Goal: Transaction & Acquisition: Book appointment/travel/reservation

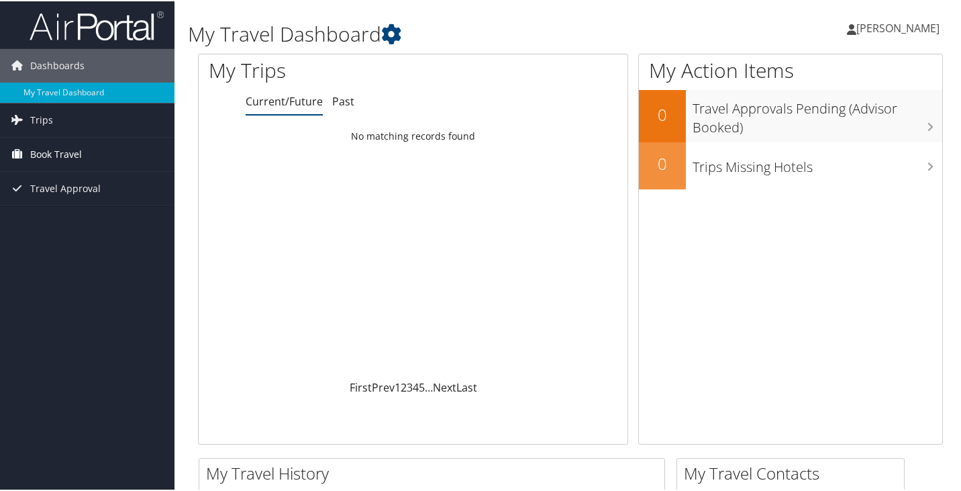
click at [66, 154] on span "Book Travel" at bounding box center [56, 153] width 52 height 34
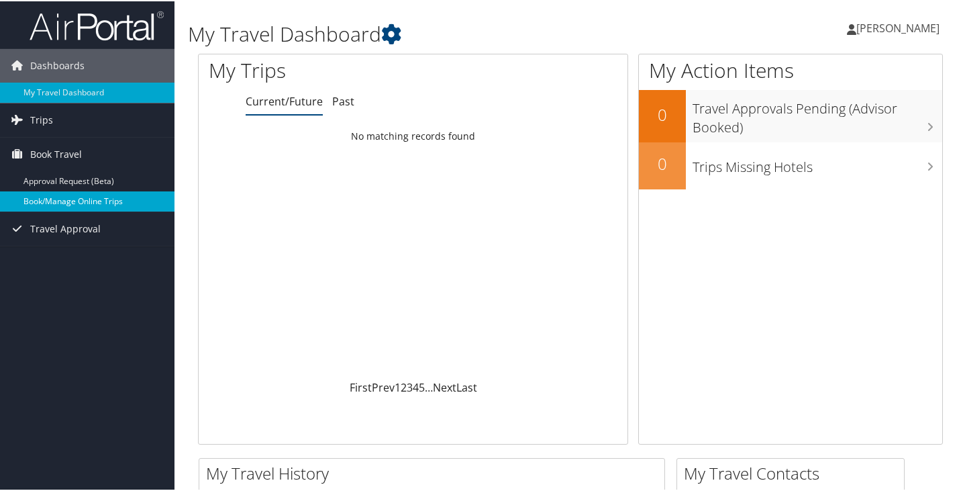
click at [47, 195] on link "Book/Manage Online Trips" at bounding box center [87, 200] width 175 height 20
